Goal: Information Seeking & Learning: Find specific fact

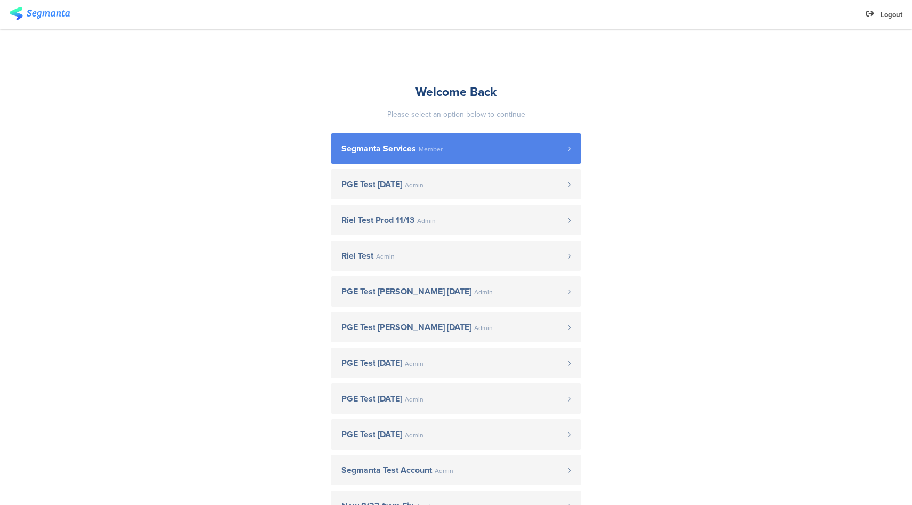
click at [390, 139] on link "Segmanta Services Member" at bounding box center [456, 148] width 251 height 30
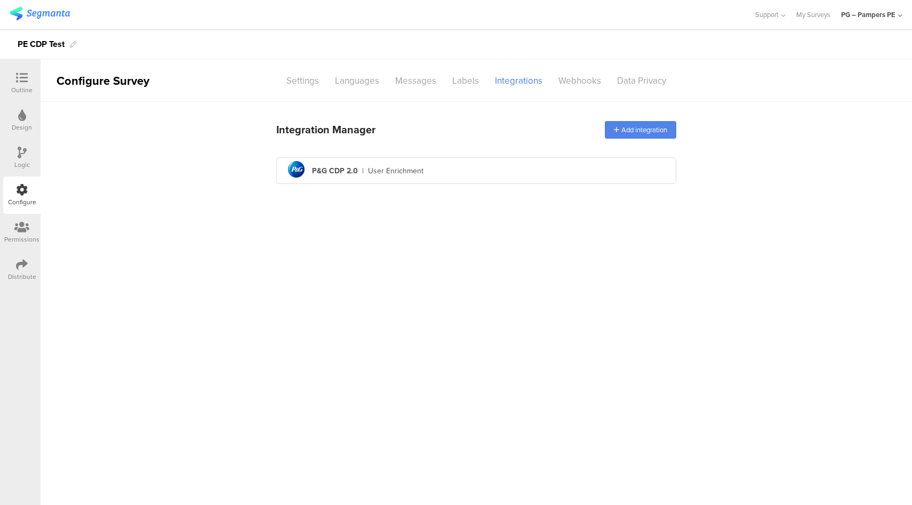
click at [862, 10] on div "PG – Pampers PE" at bounding box center [868, 15] width 54 height 10
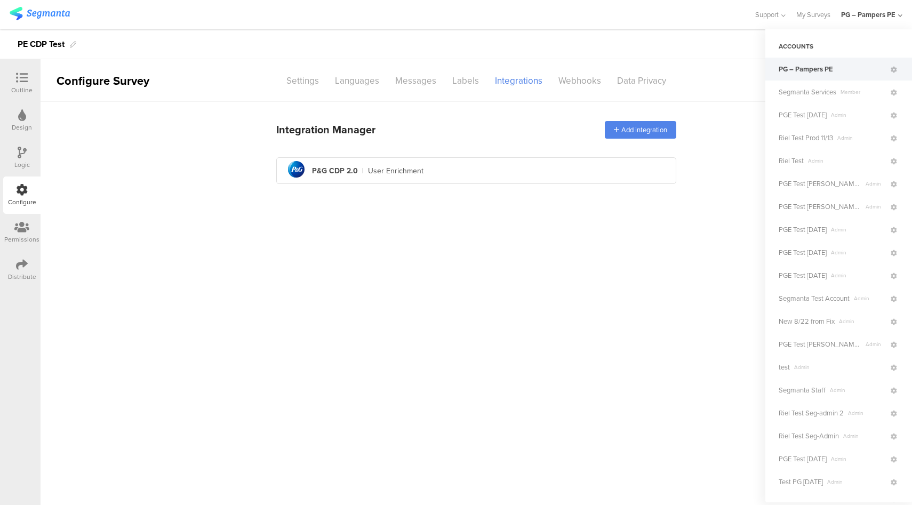
click at [687, 22] on div at bounding box center [377, 15] width 734 height 18
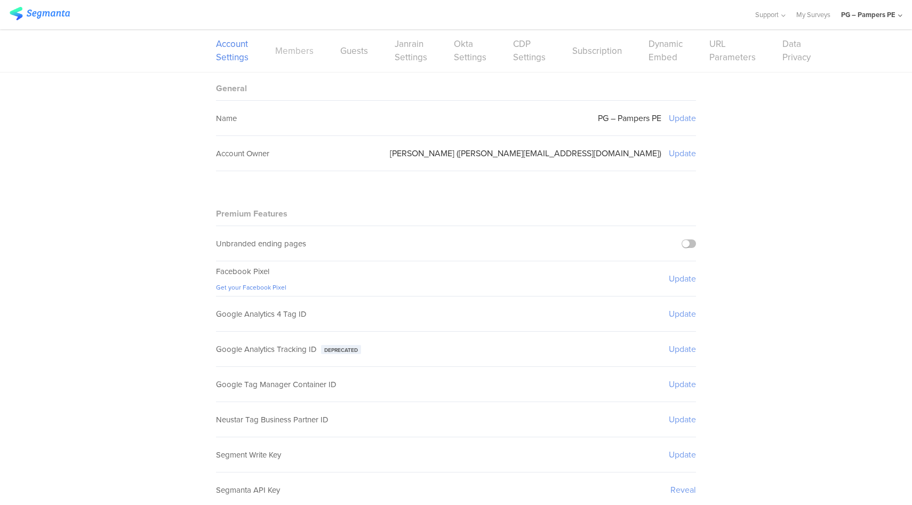
click at [302, 55] on link "Members" at bounding box center [294, 50] width 38 height 13
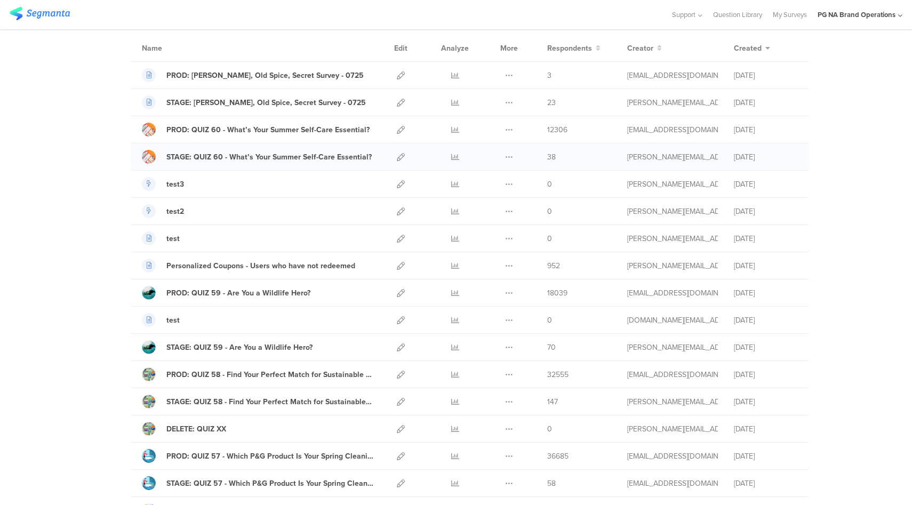
scroll to position [81, 0]
click at [451, 157] on icon at bounding box center [455, 157] width 8 height 8
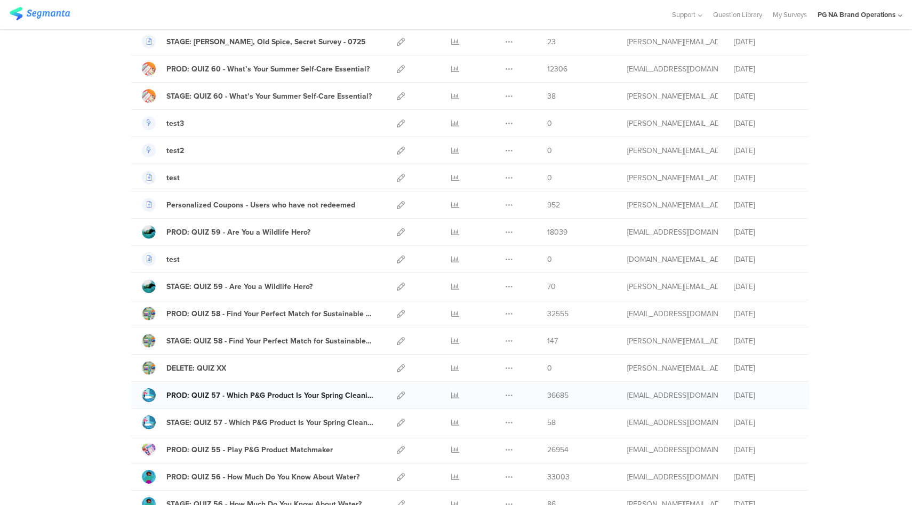
scroll to position [0, 0]
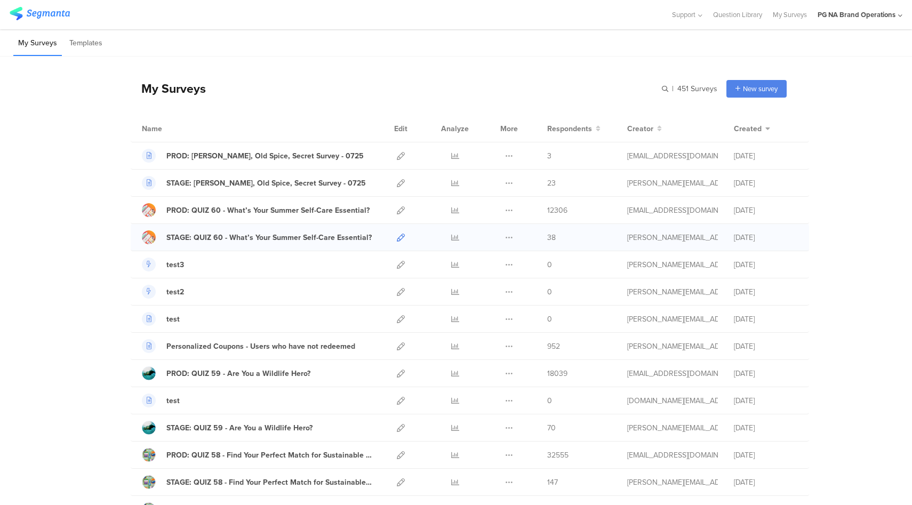
click at [397, 236] on icon at bounding box center [401, 238] width 8 height 8
click at [665, 87] on input "text" at bounding box center [642, 89] width 149 height 18
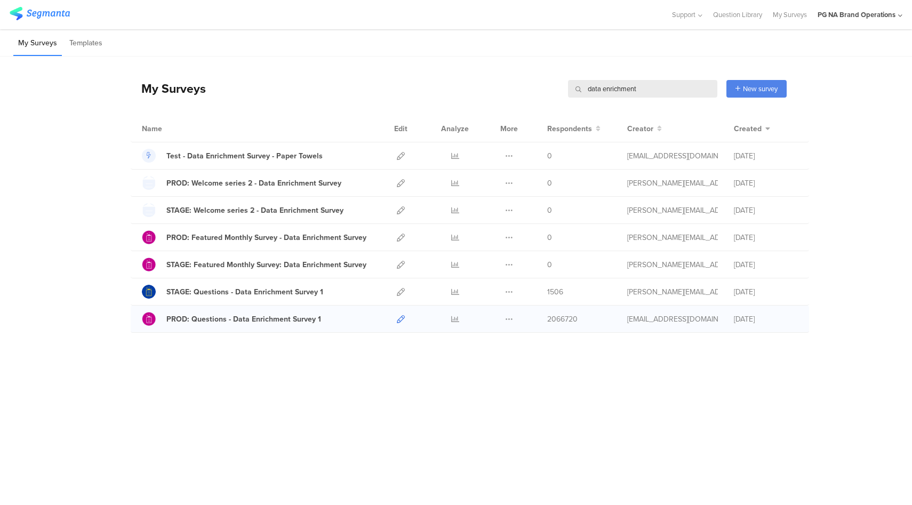
click at [400, 318] on icon at bounding box center [401, 319] width 8 height 8
click at [454, 318] on icon at bounding box center [455, 319] width 8 height 8
click at [613, 87] on input "data enrichment" at bounding box center [642, 89] width 149 height 18
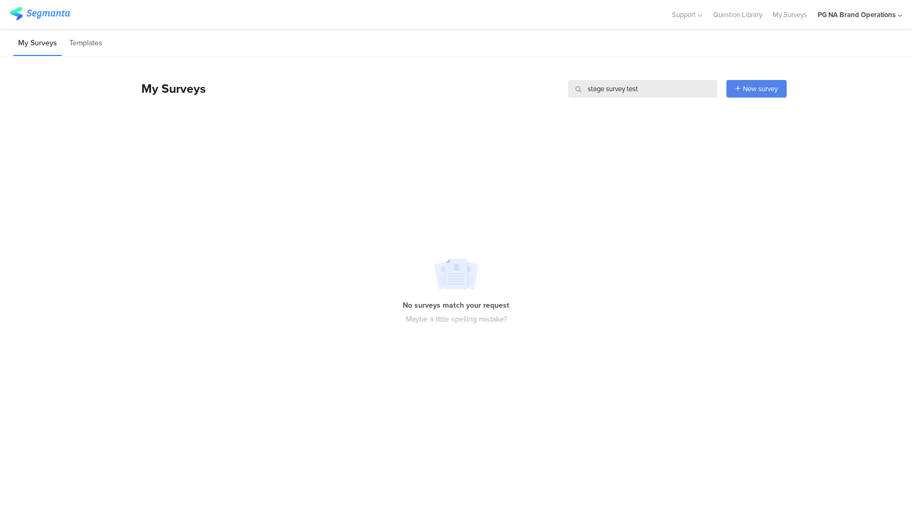
type input "stage survey test"
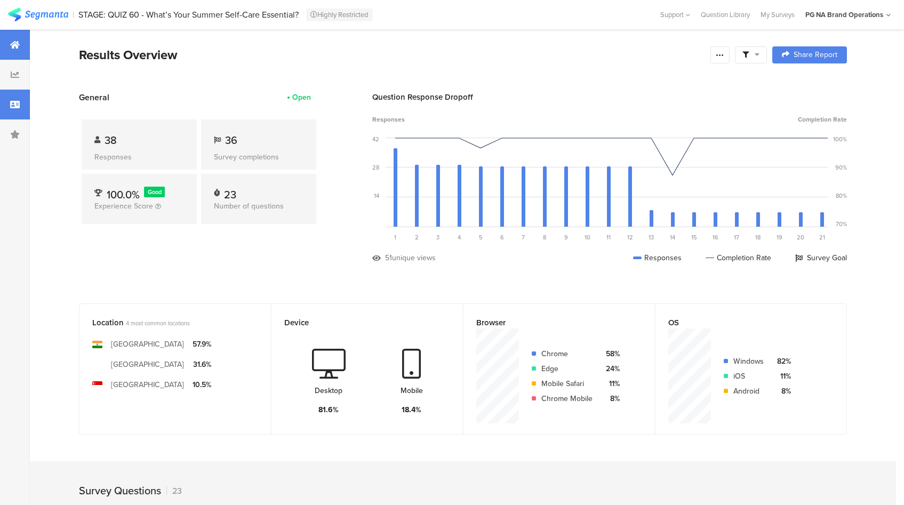
click at [10, 106] on icon at bounding box center [15, 104] width 10 height 9
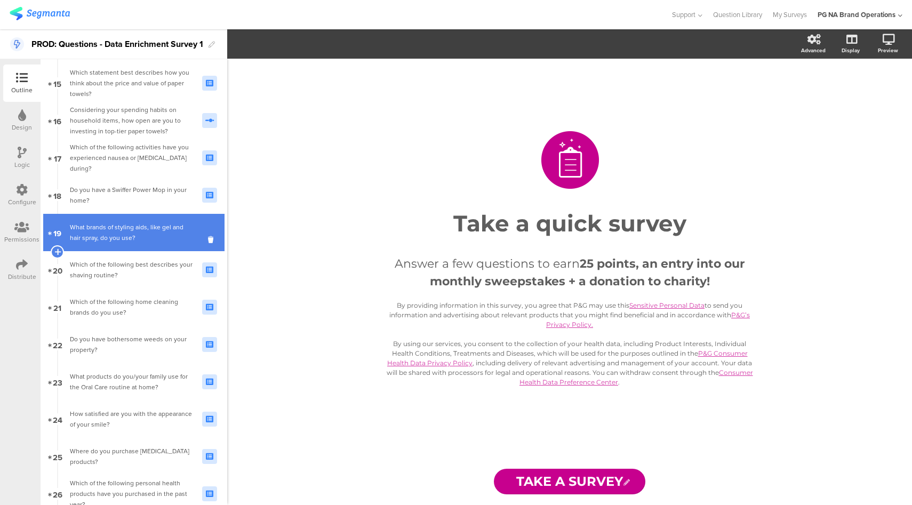
scroll to position [806, 0]
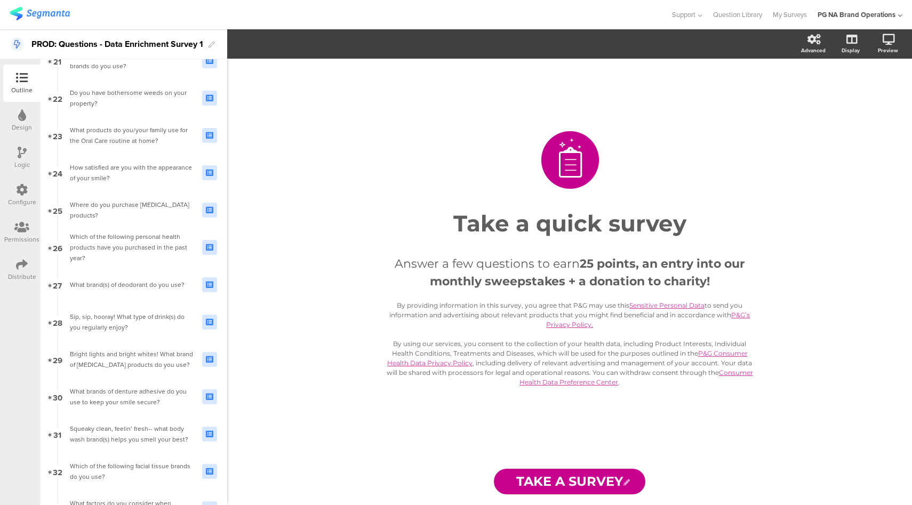
click at [25, 186] on icon at bounding box center [22, 190] width 12 height 12
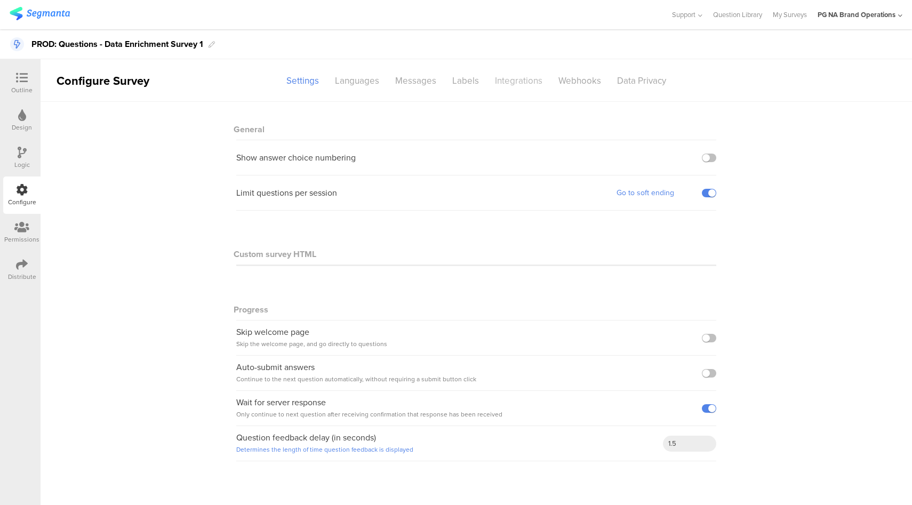
click at [519, 82] on div "Integrations" at bounding box center [518, 80] width 63 height 19
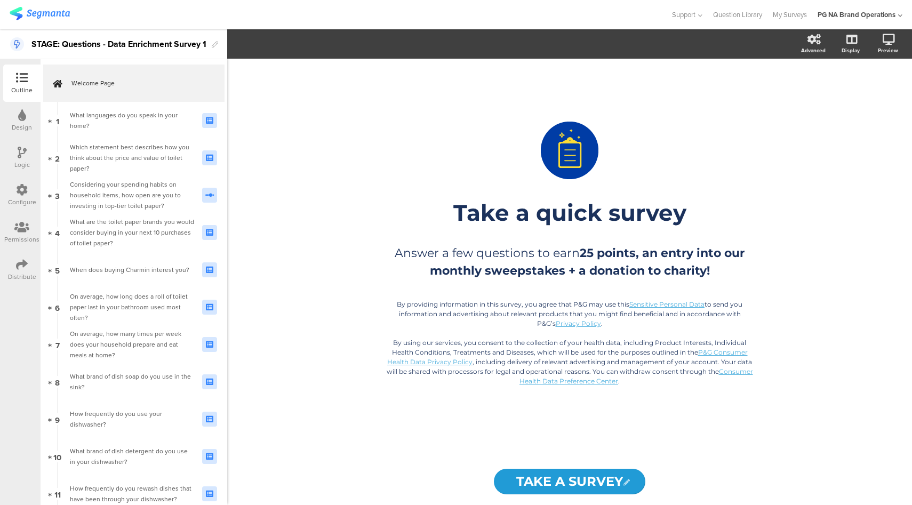
click at [20, 196] on div at bounding box center [22, 190] width 12 height 13
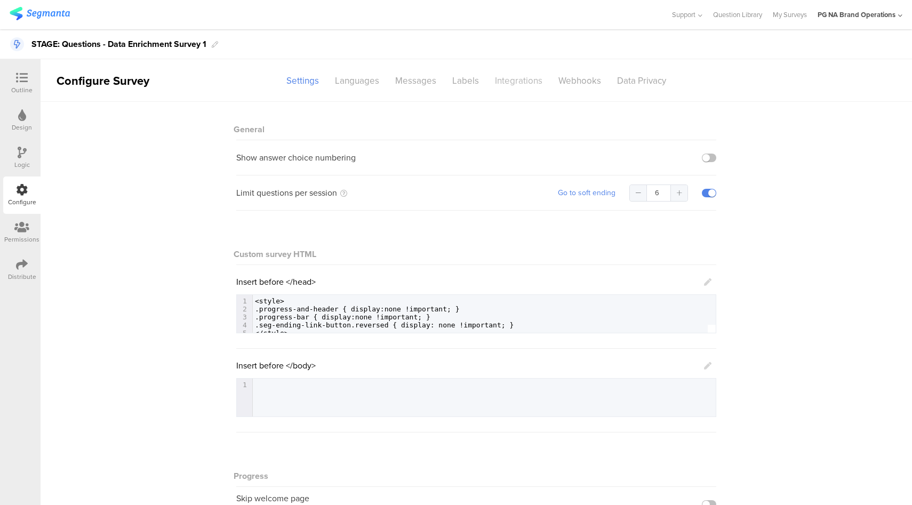
click at [514, 83] on div "Integrations" at bounding box center [518, 80] width 63 height 19
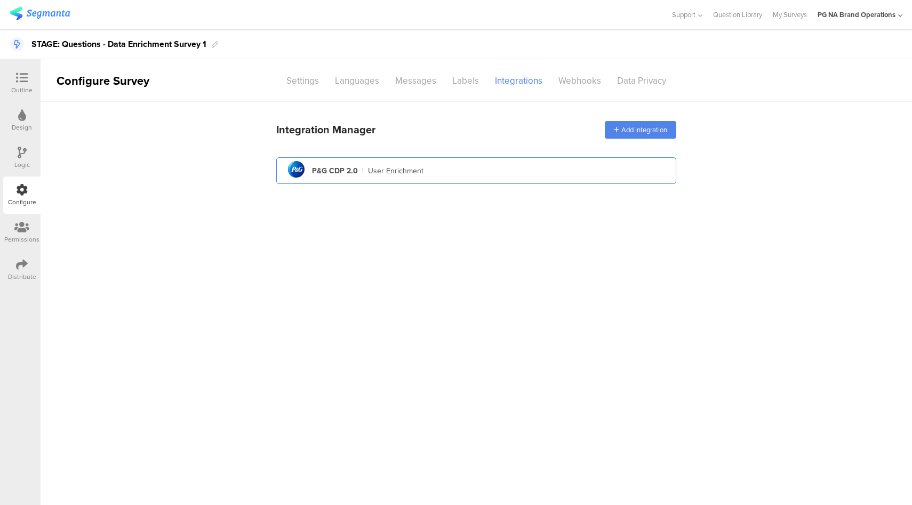
click at [450, 176] on div "pg logo P&G CDP 2.0 | User Enrichment" at bounding box center [476, 171] width 383 height 26
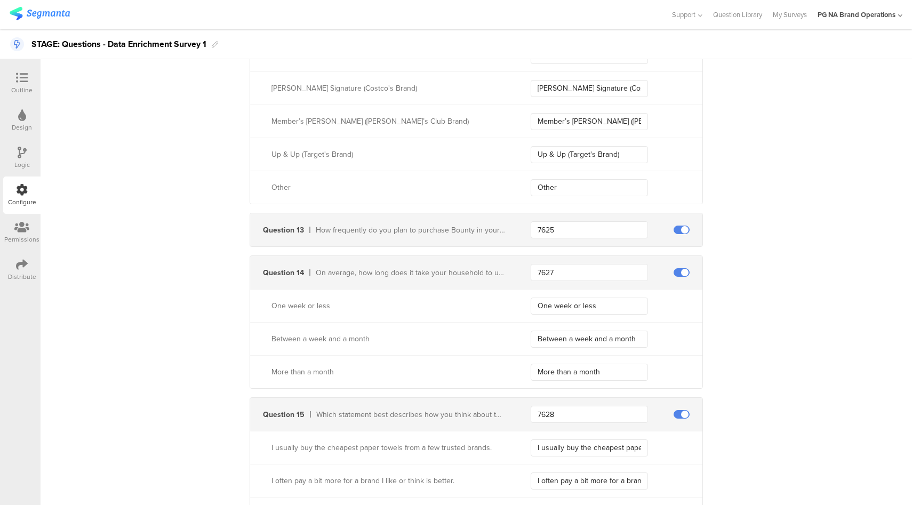
scroll to position [3273, 0]
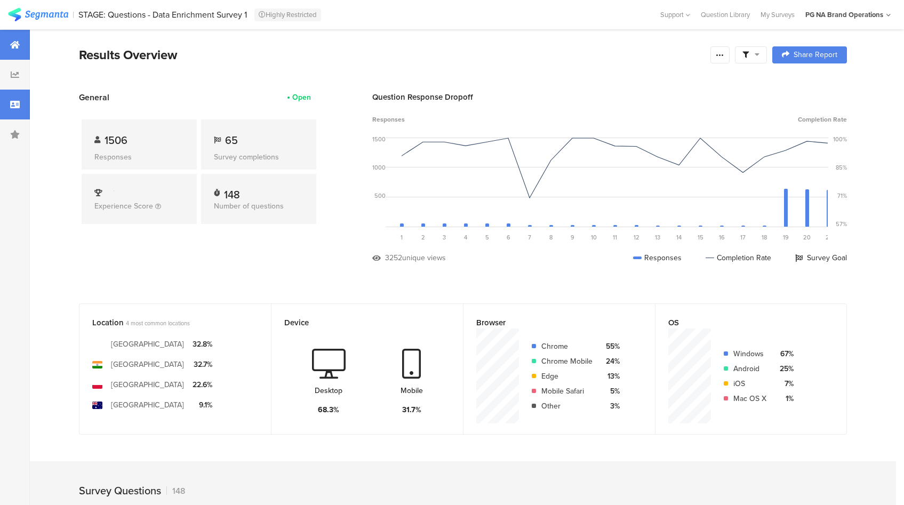
click at [7, 102] on div at bounding box center [15, 105] width 30 height 30
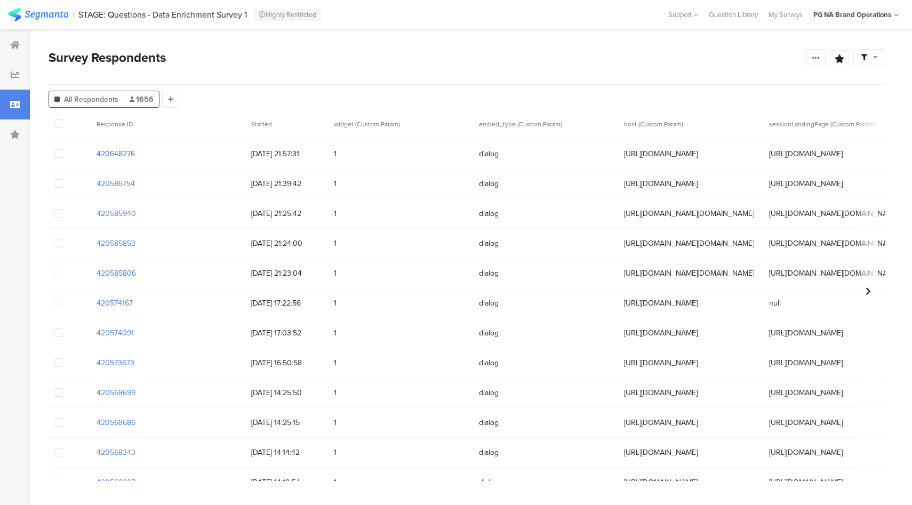
click at [106, 154] on section "420648276" at bounding box center [116, 153] width 38 height 11
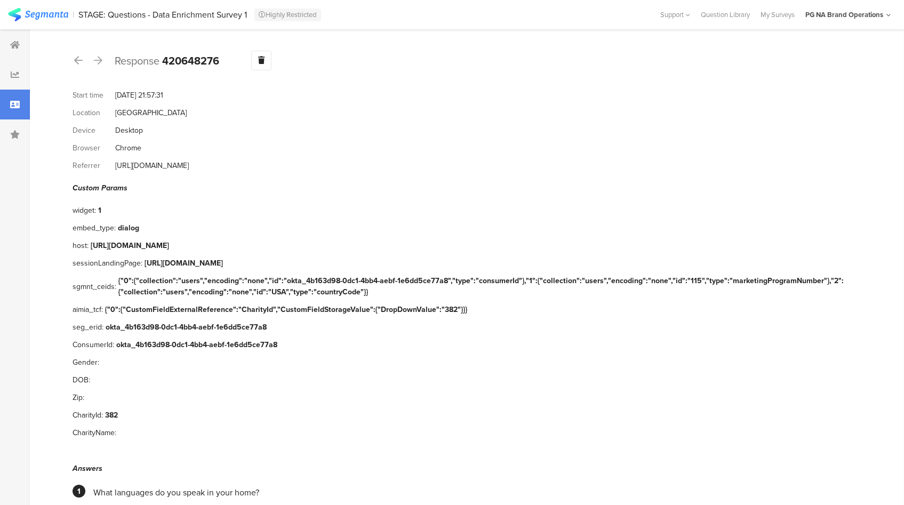
click at [183, 60] on b "420648276" at bounding box center [190, 61] width 57 height 16
copy b "420648276"
click at [192, 322] on div "okta_4b163d98-0dc1-4bb4-aebf-1e6dd5ce77a8" at bounding box center [186, 327] width 161 height 11
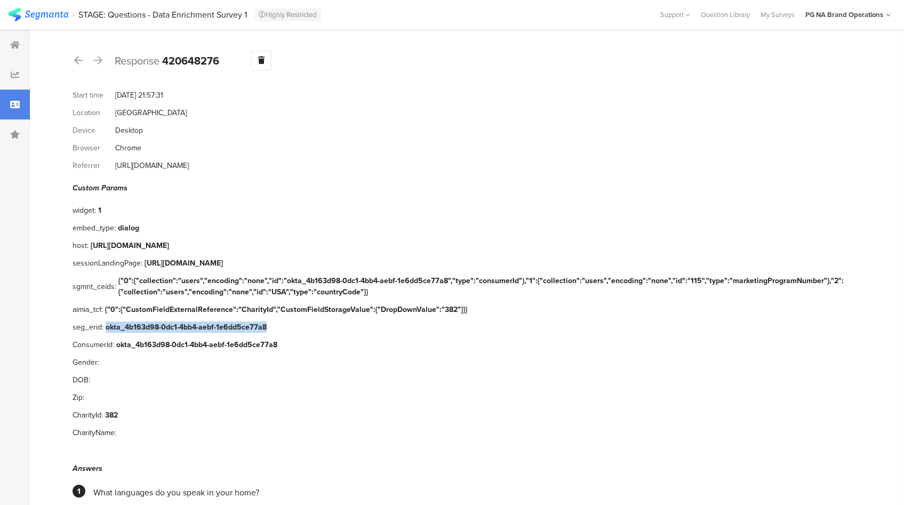
drag, startPoint x: 269, startPoint y: 319, endPoint x: 107, endPoint y: 319, distance: 162.1
click at [107, 319] on div "seg_erid: okta_4b163d98-0dc1-4bb4-aebf-1e6dd5ce77a8" at bounding box center [463, 327] width 781 height 18
copy div "okta_4b163d98-0dc1-4bb4-aebf-1e6dd5ce77a8"
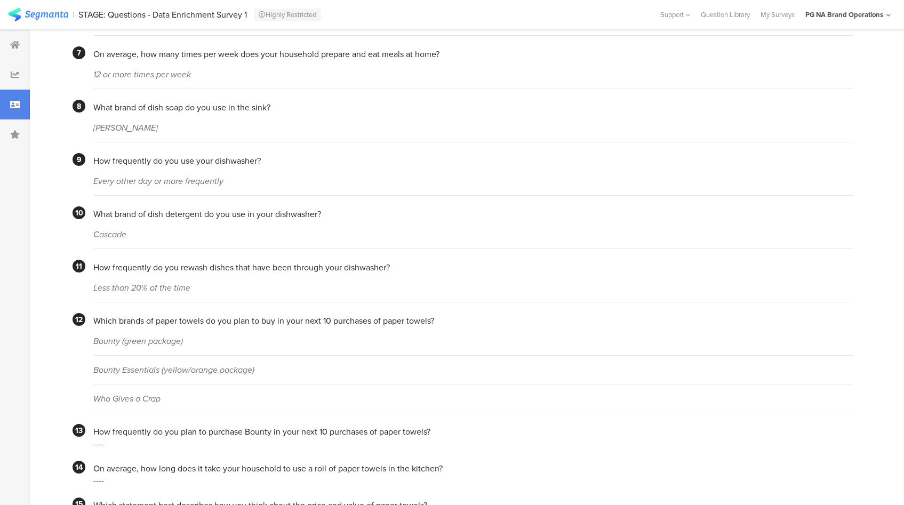
scroll to position [811, 0]
